Goal: Find specific page/section: Find specific page/section

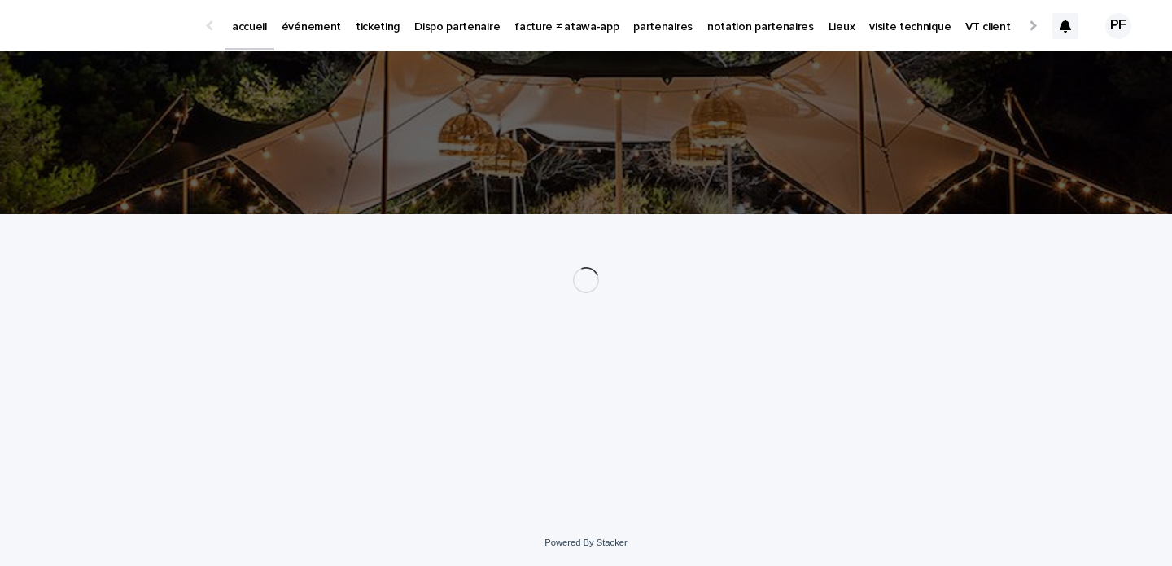
click at [372, 32] on p "ticketing" at bounding box center [378, 17] width 44 height 34
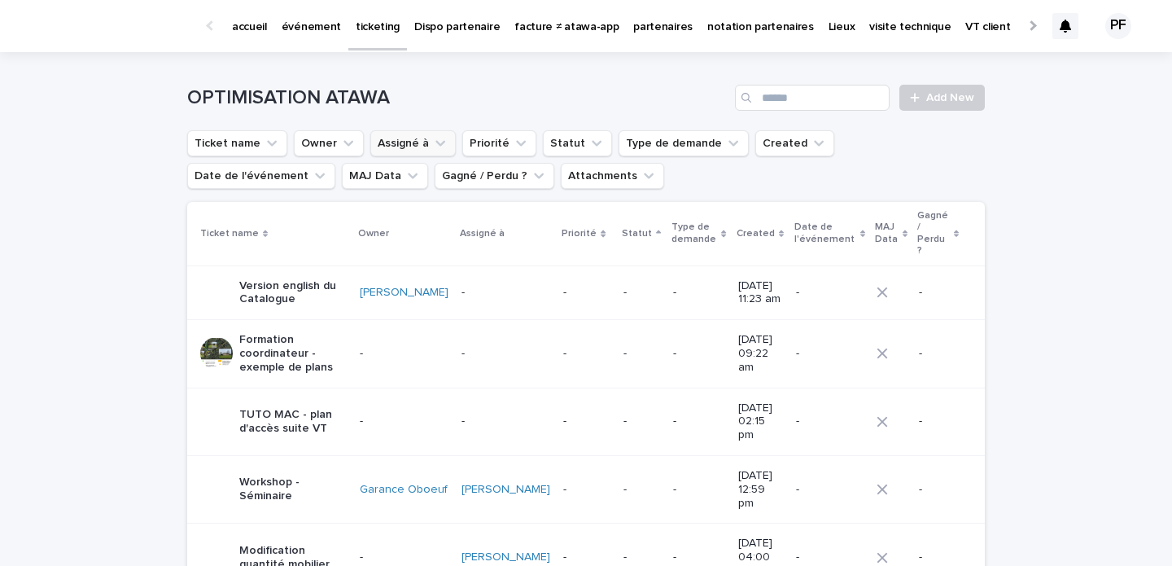
click at [417, 147] on button "Assigné à" at bounding box center [412, 143] width 85 height 26
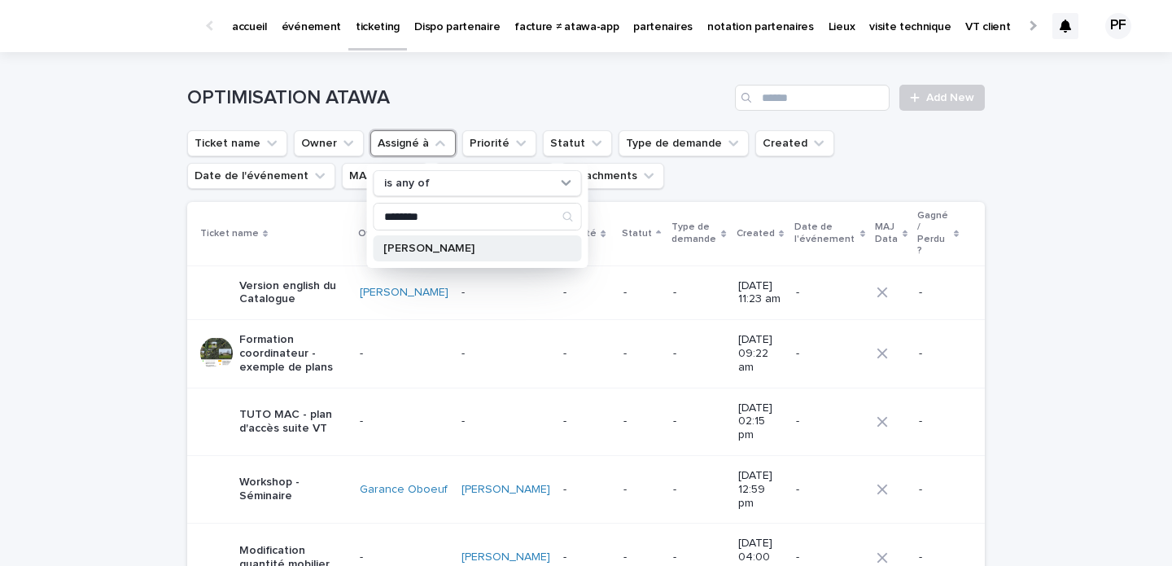
type input "********"
click at [422, 244] on p "[PERSON_NAME]" at bounding box center [469, 248] width 173 height 11
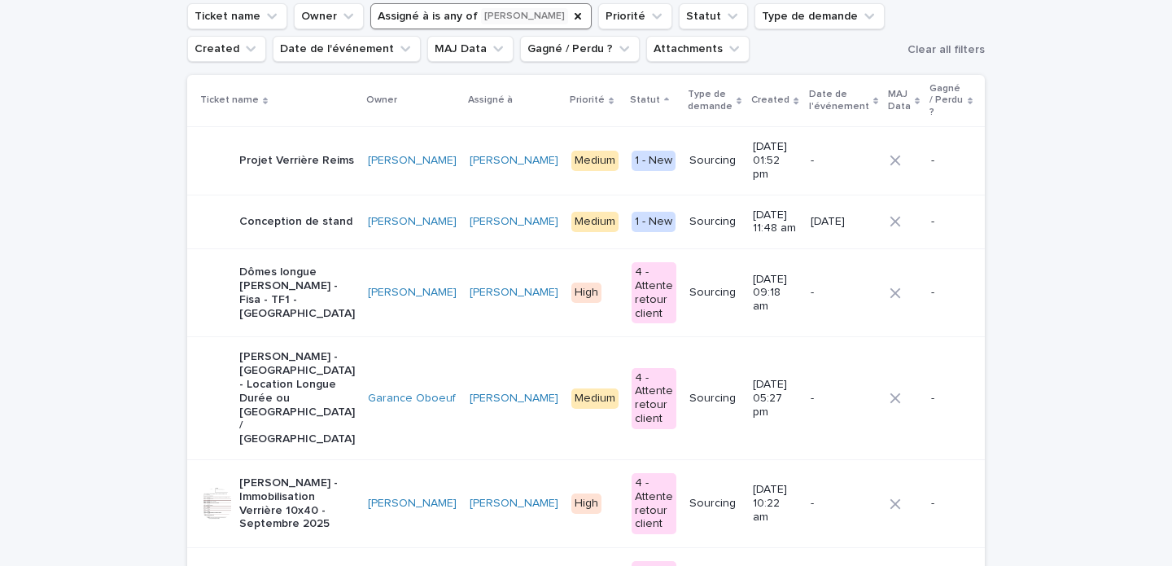
scroll to position [119, 0]
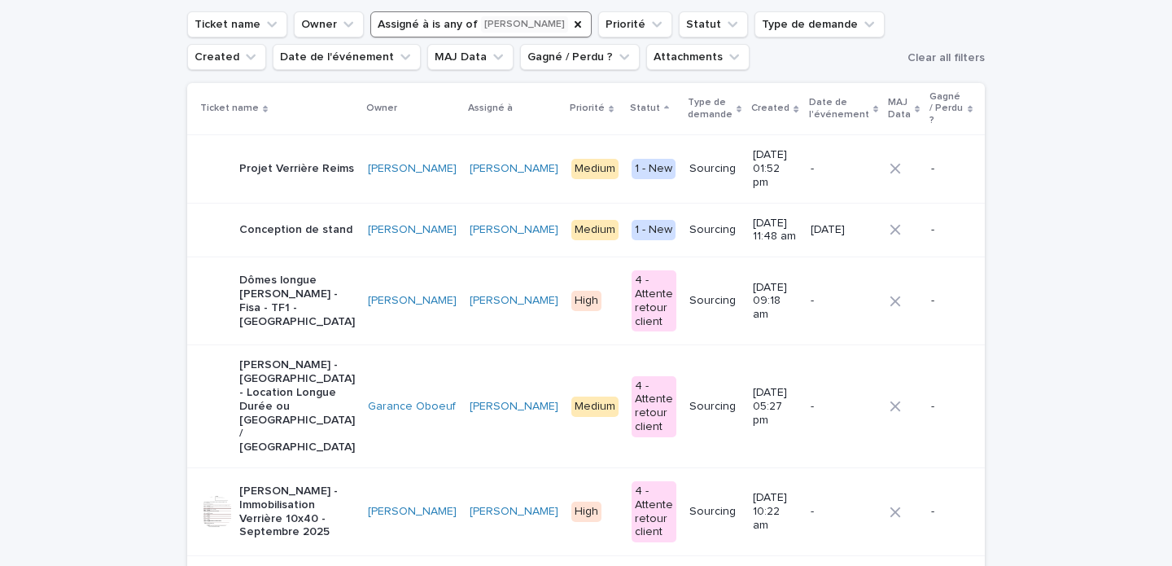
click at [299, 162] on p "Projet Verrière Reims" at bounding box center [296, 169] width 115 height 14
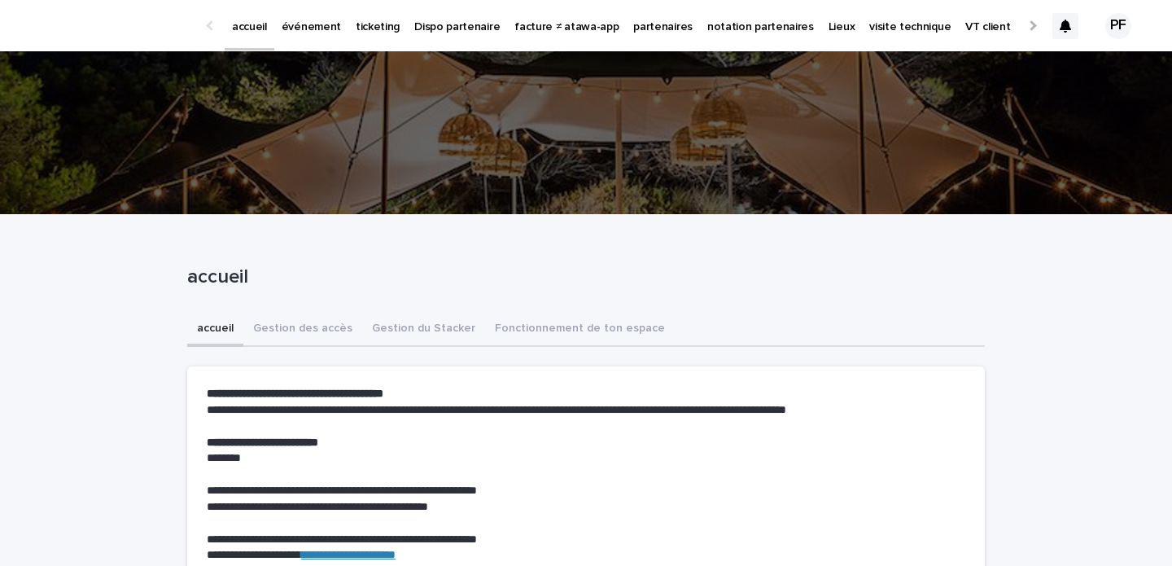
click at [637, 36] on link "partenaires" at bounding box center [663, 25] width 74 height 50
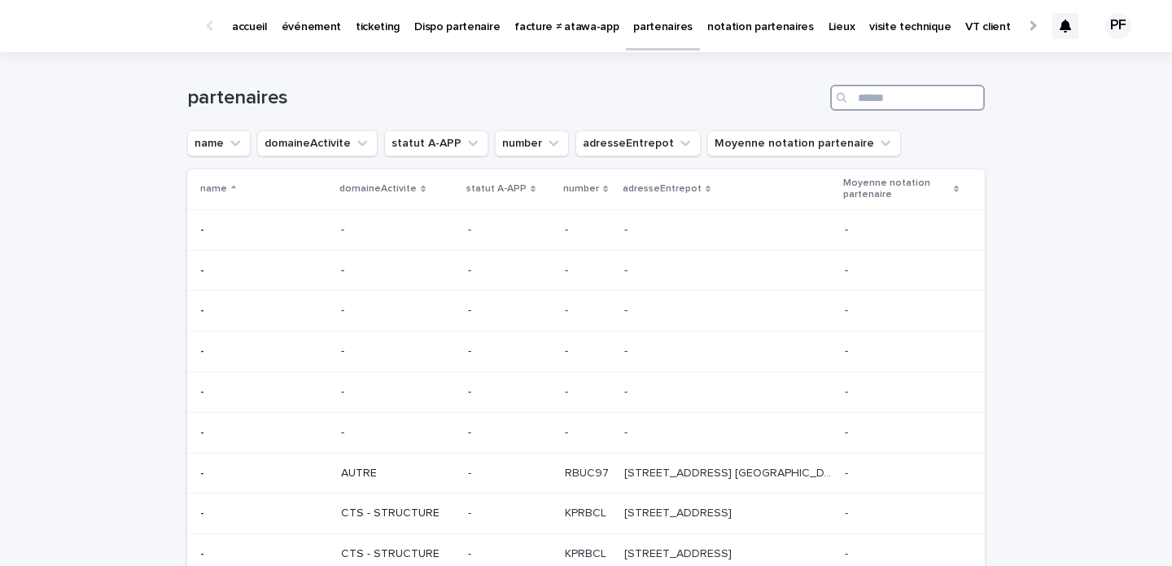
click at [904, 95] on input "Search" at bounding box center [907, 98] width 155 height 26
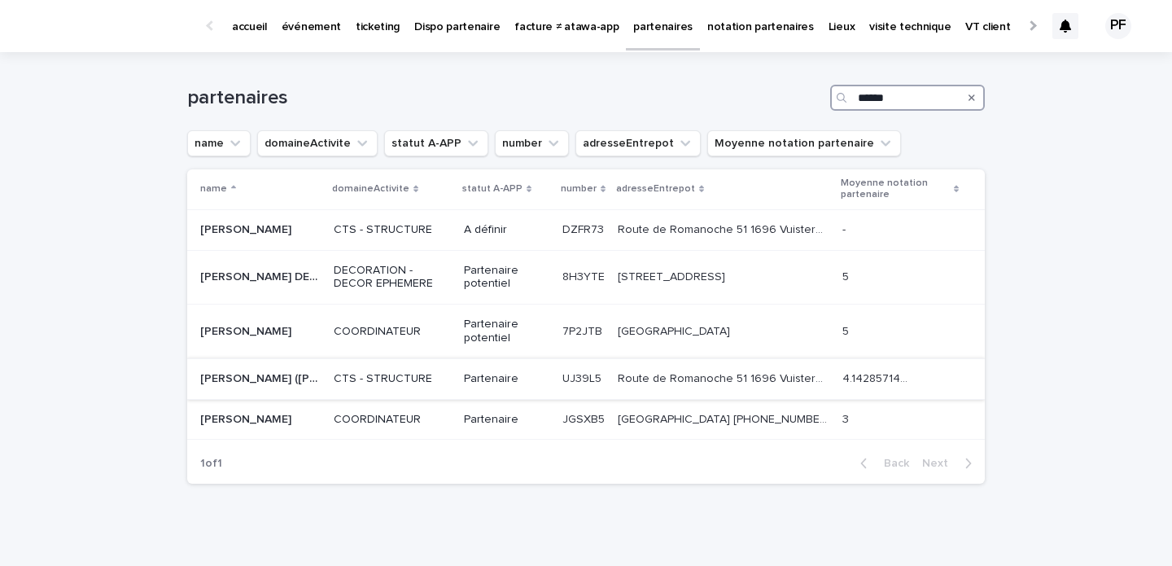
type input "******"
click at [255, 376] on p "MULLER (André Muller SA)" at bounding box center [262, 377] width 124 height 17
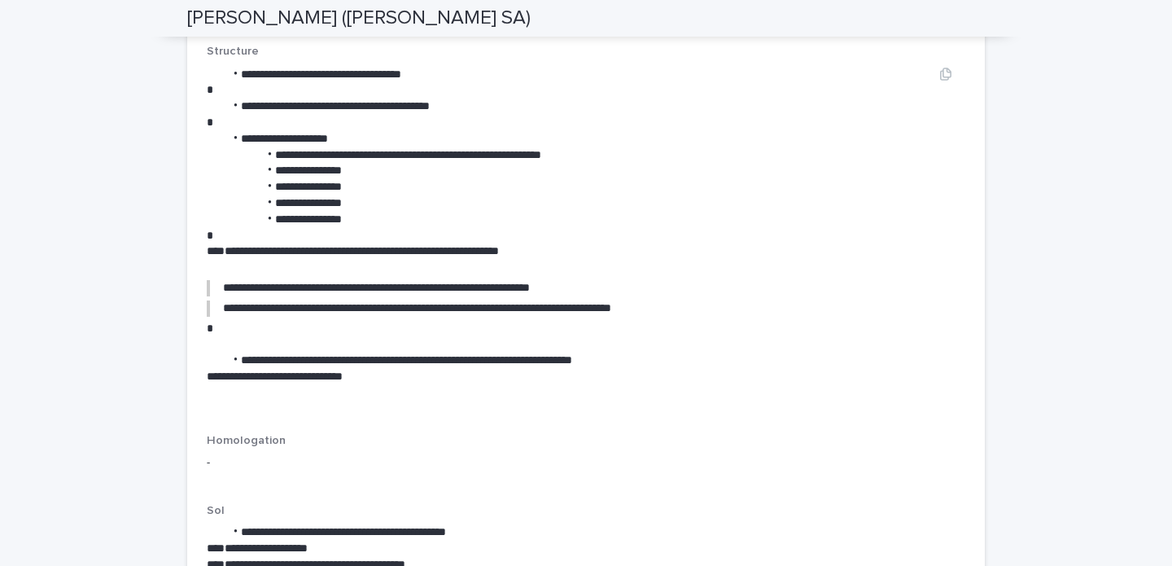
scroll to position [2259, 0]
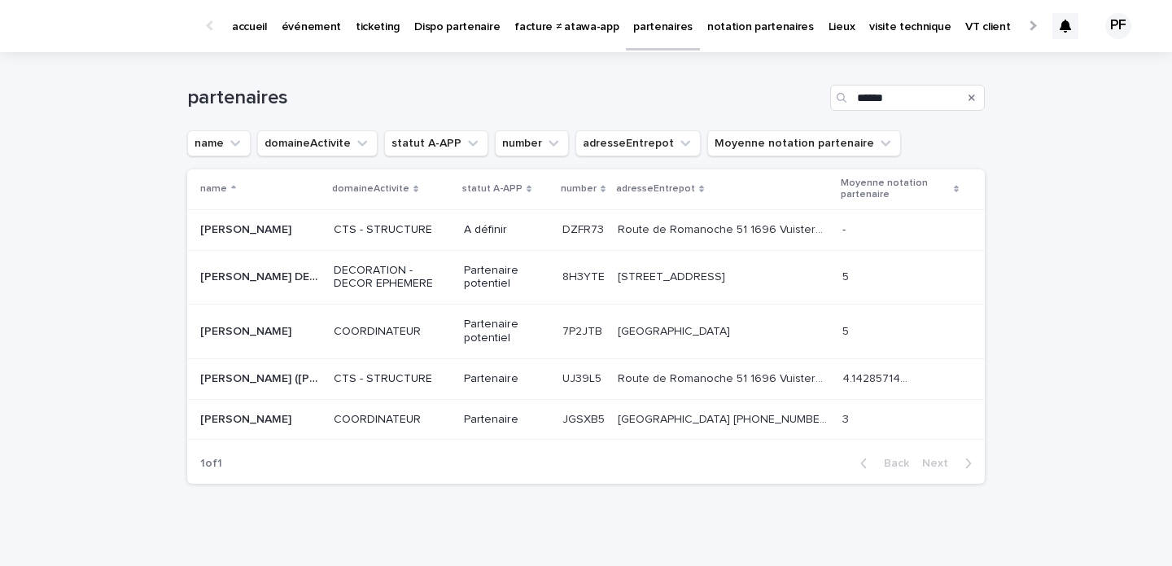
click at [264, 225] on p "ANDRE MULLER" at bounding box center [247, 228] width 94 height 17
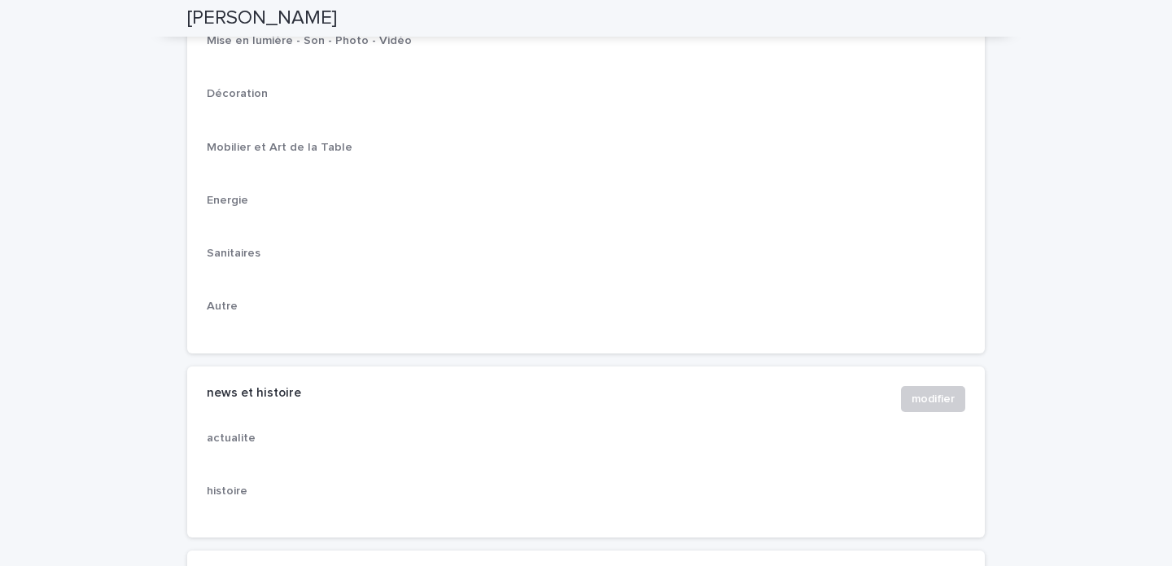
scroll to position [2650, 0]
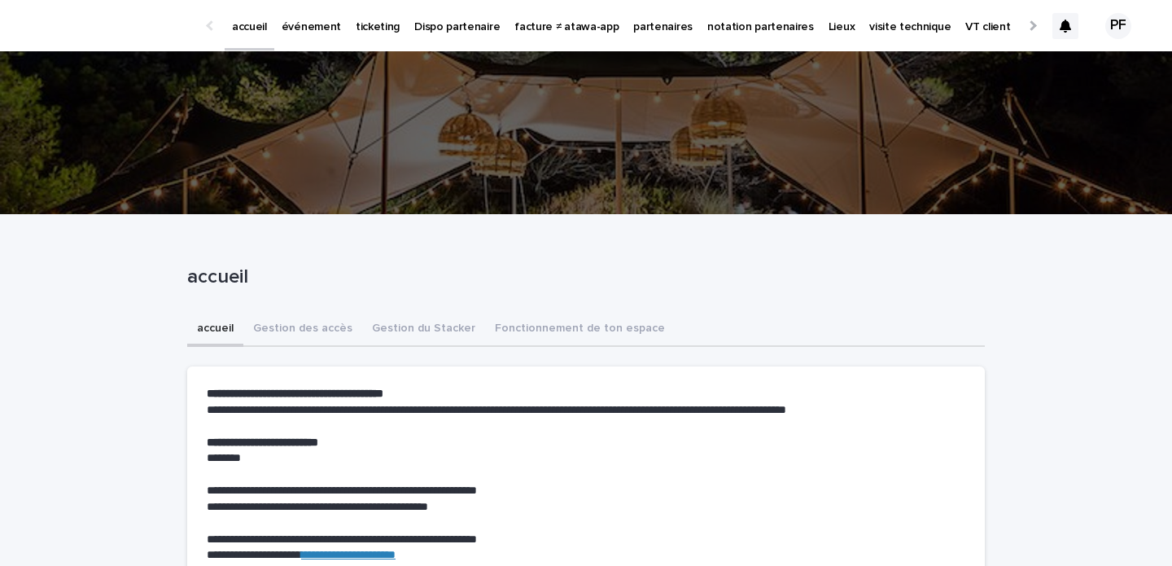
click at [369, 31] on p "ticketing" at bounding box center [378, 17] width 44 height 34
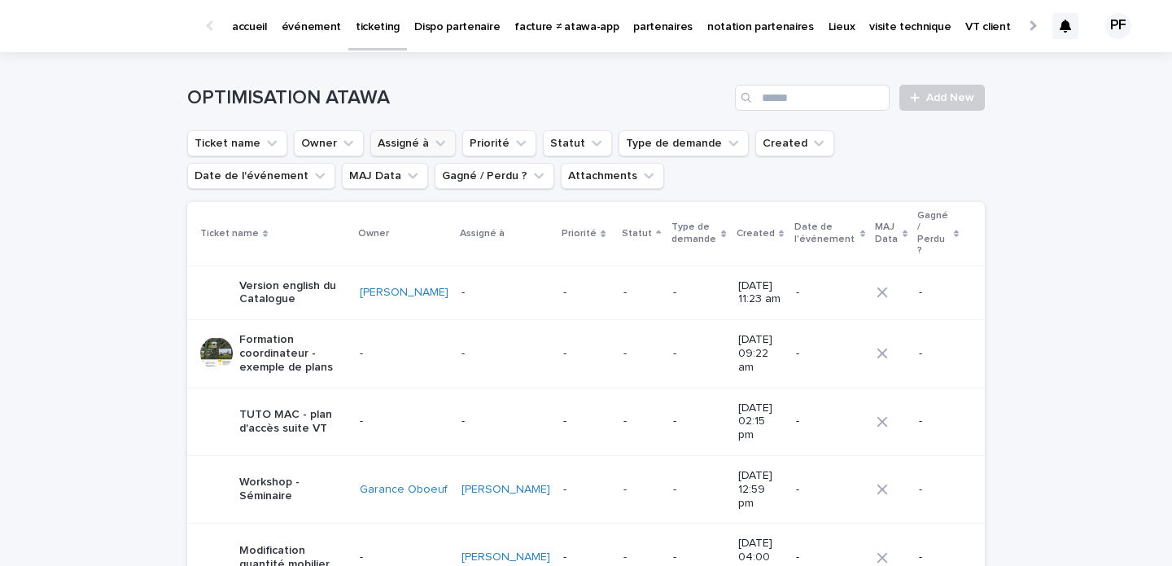
click at [436, 142] on icon "Assigné à" at bounding box center [440, 143] width 16 height 16
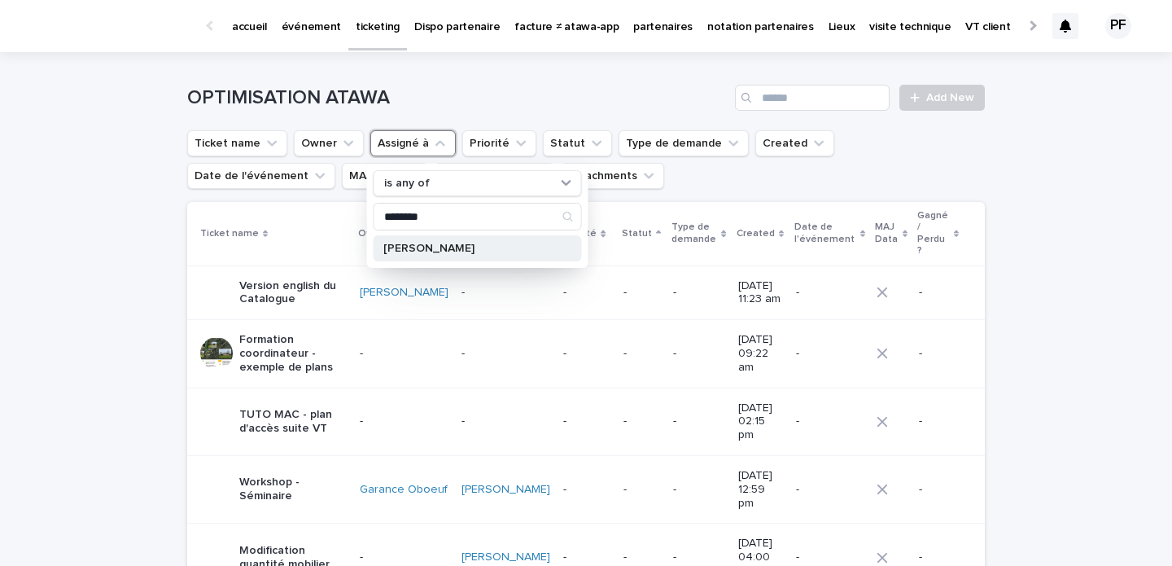
type input "********"
click at [451, 251] on p "[PERSON_NAME]" at bounding box center [469, 248] width 173 height 11
